Goal: Information Seeking & Learning: Understand process/instructions

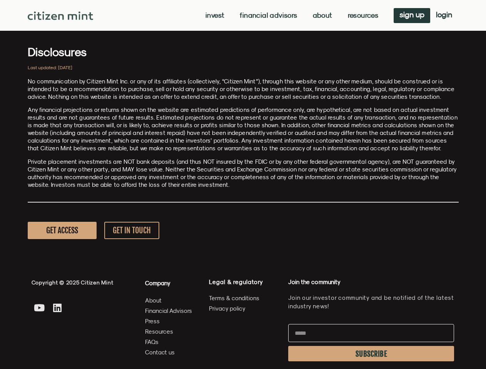
click at [243, 185] on p "Private placement investments are NOT bank deposits (and thus NOT insured by th…" at bounding box center [243, 173] width 431 height 31
click at [214, 15] on link "Invest" at bounding box center [214, 16] width 19 height 8
click at [362, 15] on link "Resources" at bounding box center [363, 16] width 31 height 8
click at [371, 354] on span "SUBSCRIBE" at bounding box center [371, 354] width 32 height 6
